Goal: Information Seeking & Learning: Learn about a topic

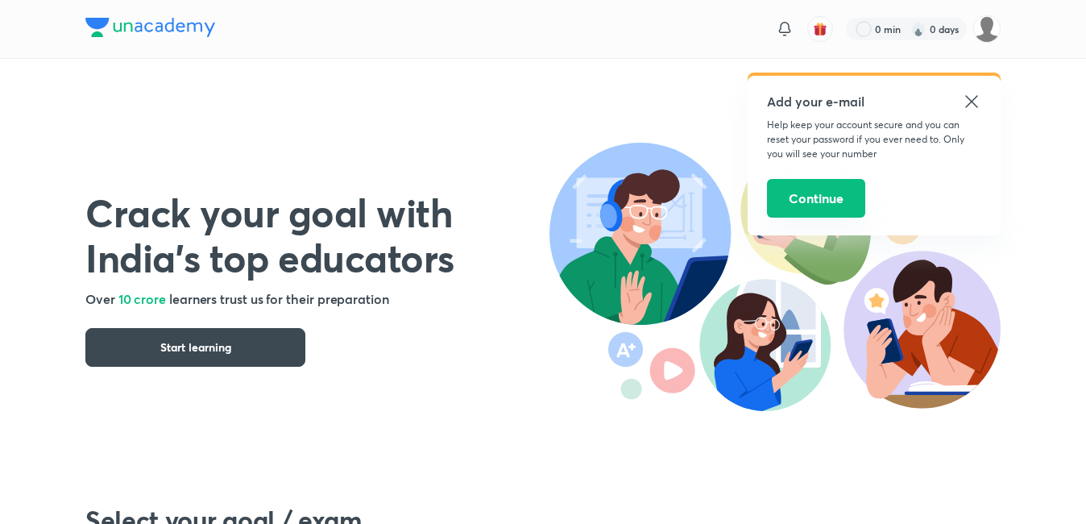
click at [818, 198] on button "Continue" at bounding box center [816, 198] width 98 height 39
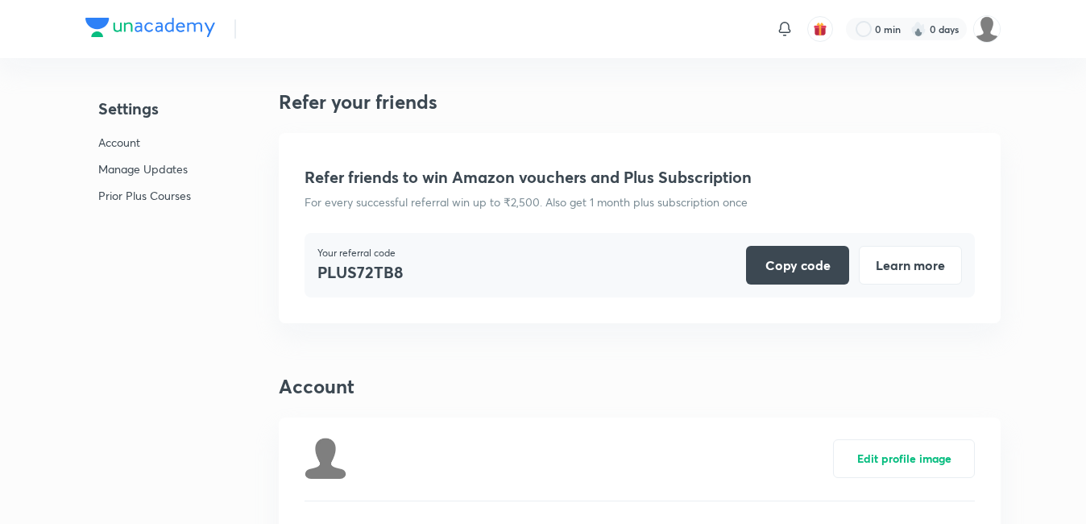
scroll to position [4017, 0]
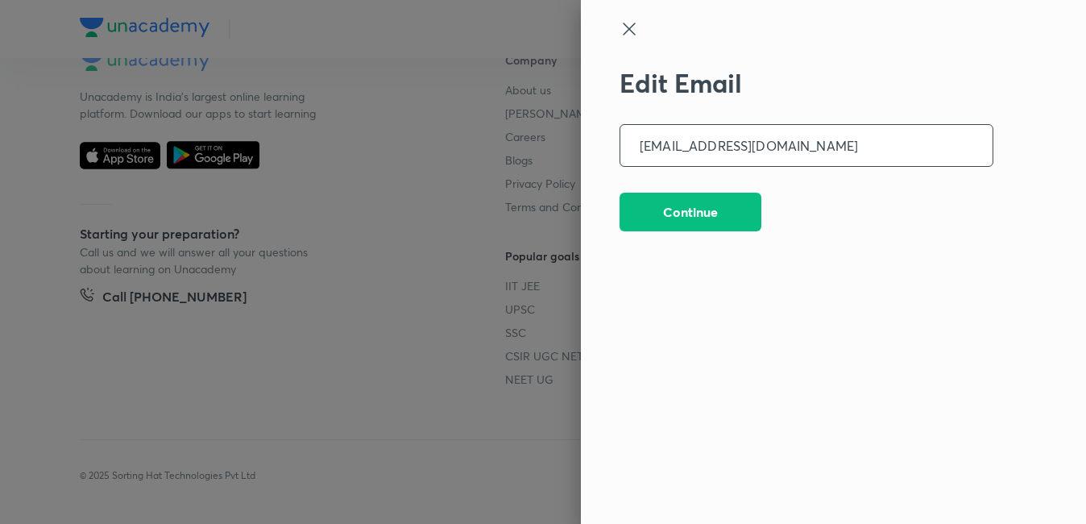
type input "[EMAIL_ADDRESS][DOMAIN_NAME]"
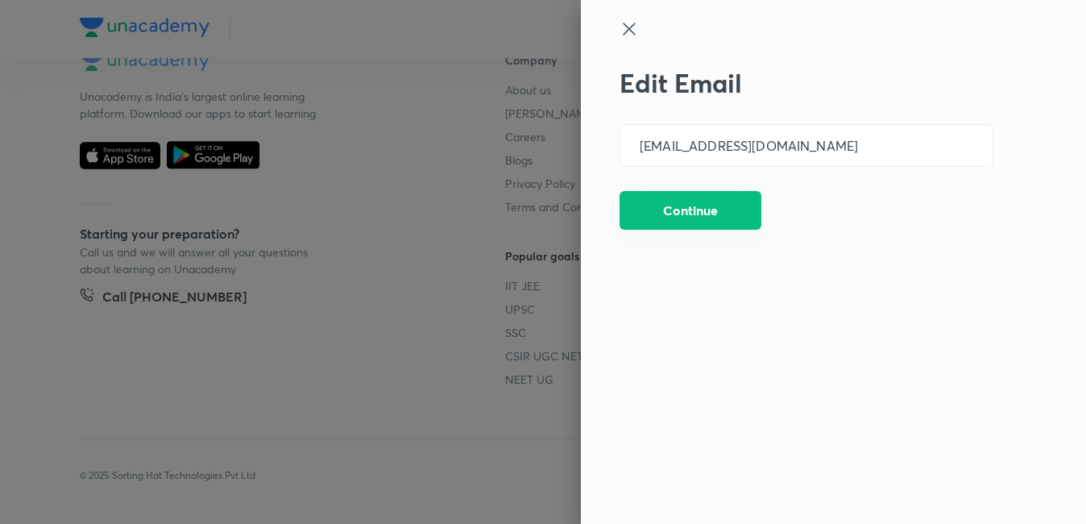
click at [738, 196] on button "Continue" at bounding box center [690, 210] width 142 height 39
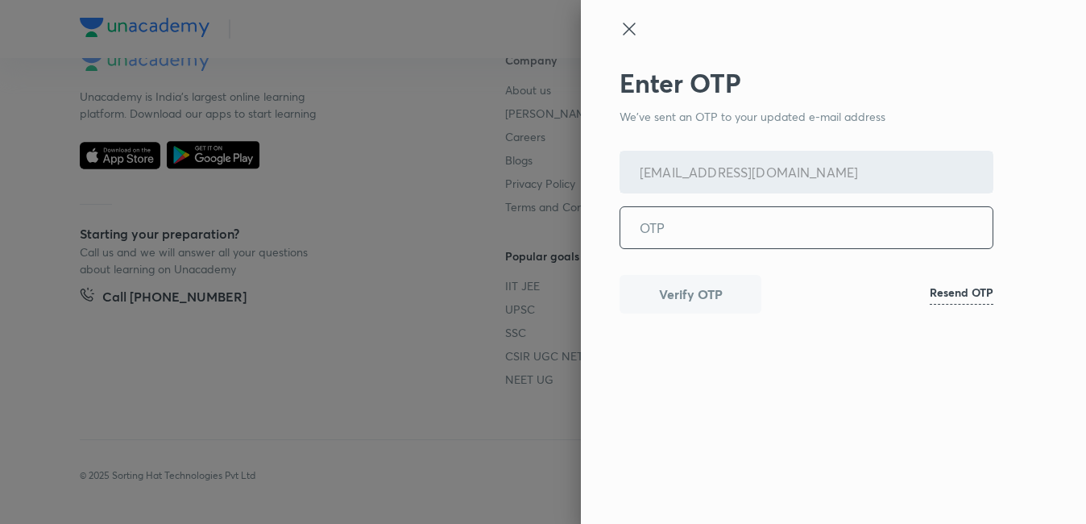
click at [962, 285] on h6 "Resend OTP" at bounding box center [962, 292] width 64 height 17
click at [740, 216] on input "tel" at bounding box center [806, 227] width 372 height 41
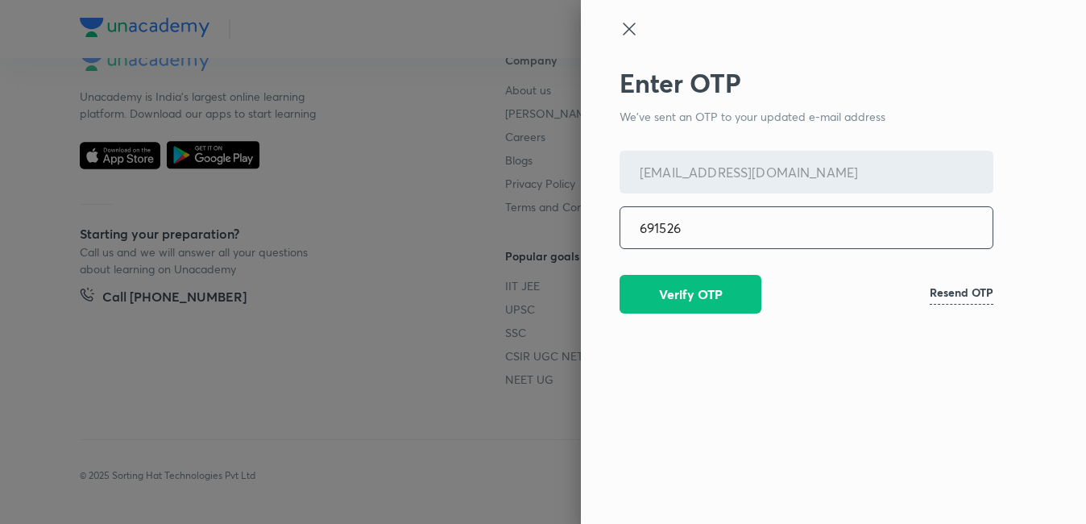
type input "691526"
click at [705, 296] on button "Verify OTP" at bounding box center [690, 292] width 142 height 39
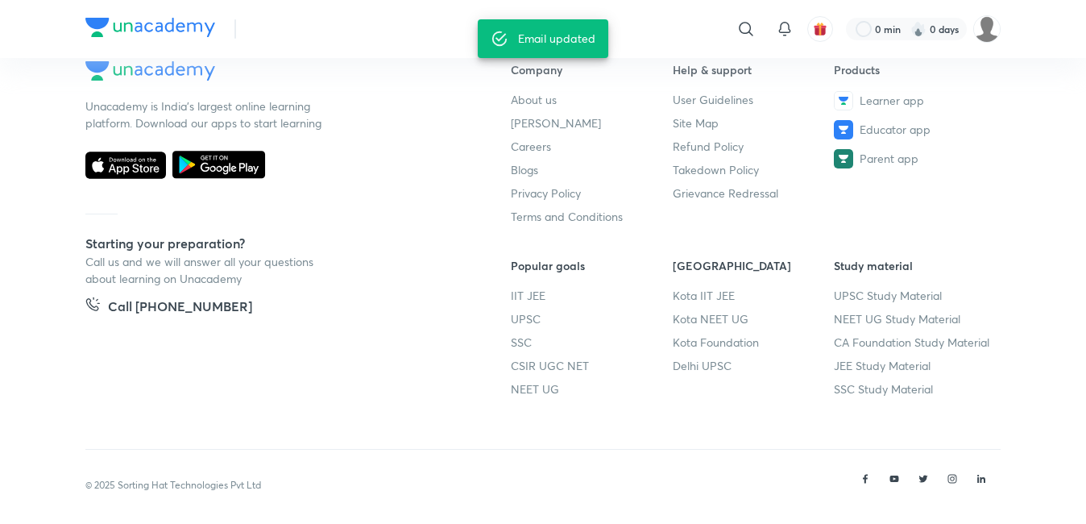
scroll to position [4027, 0]
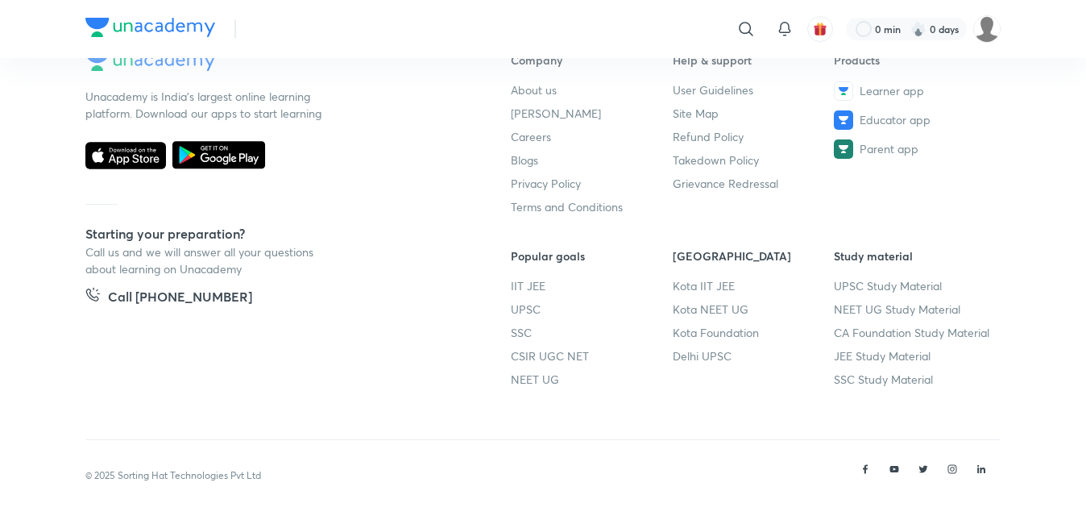
click at [175, 293] on h5 "Call [PHONE_NUMBER]" at bounding box center [180, 298] width 144 height 23
click at [751, 40] on div at bounding box center [746, 29] width 32 height 32
type input "m"
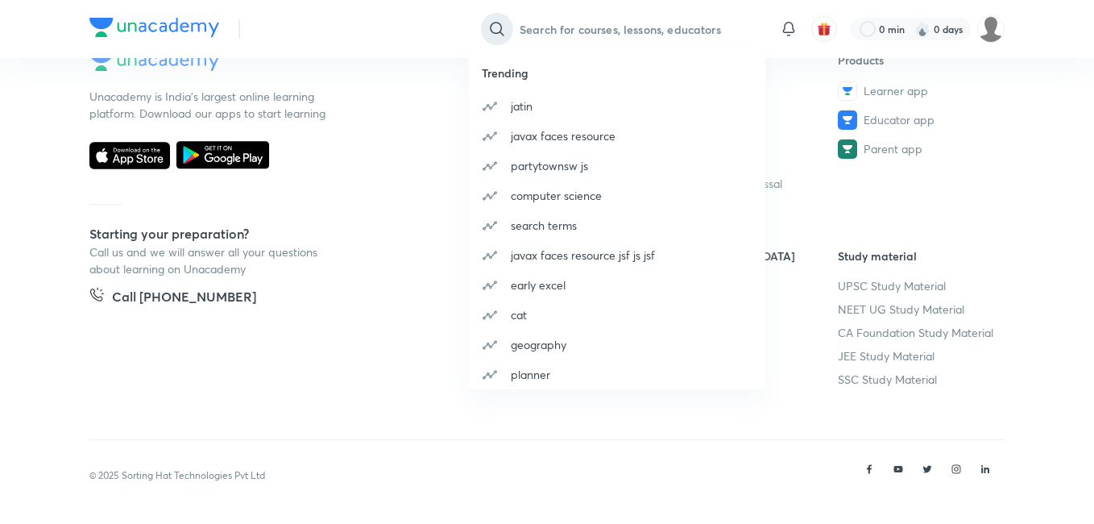
type input "b"
type input "s"
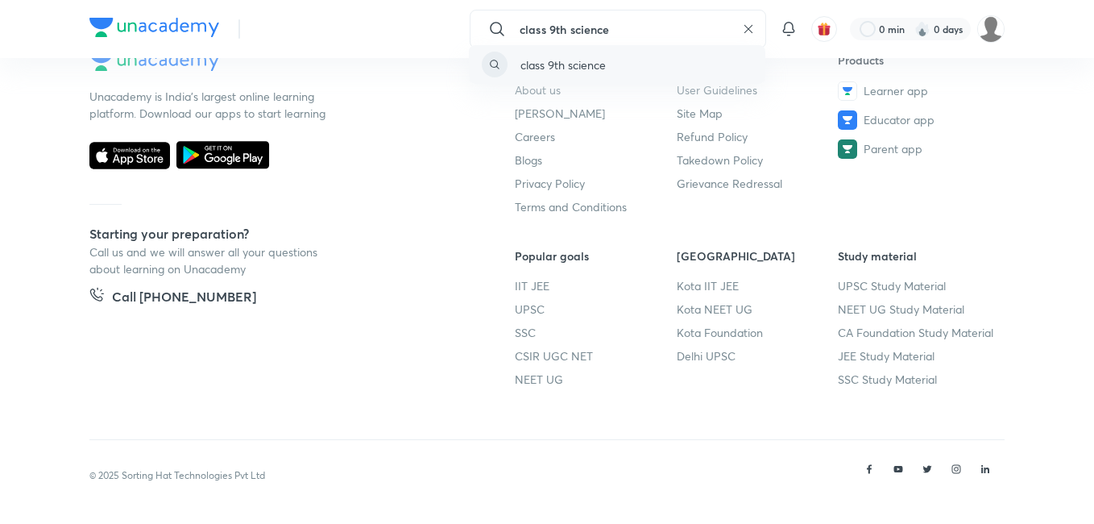
type input "class 9th science"
click at [722, 82] on div "class 9th science" at bounding box center [617, 64] width 296 height 39
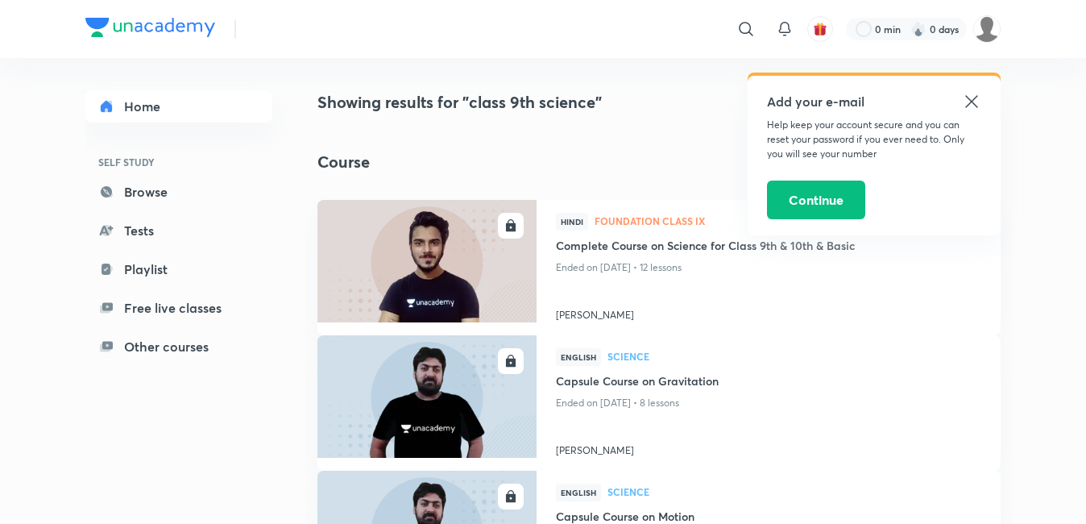
click at [964, 98] on icon at bounding box center [971, 101] width 19 height 19
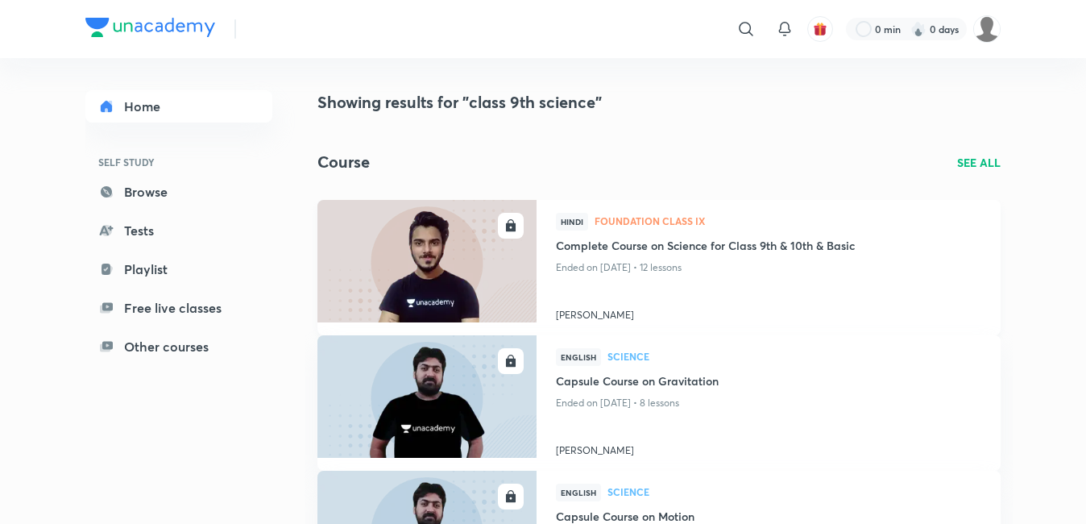
click at [376, 262] on img at bounding box center [426, 260] width 223 height 125
